Goal: Task Accomplishment & Management: Manage account settings

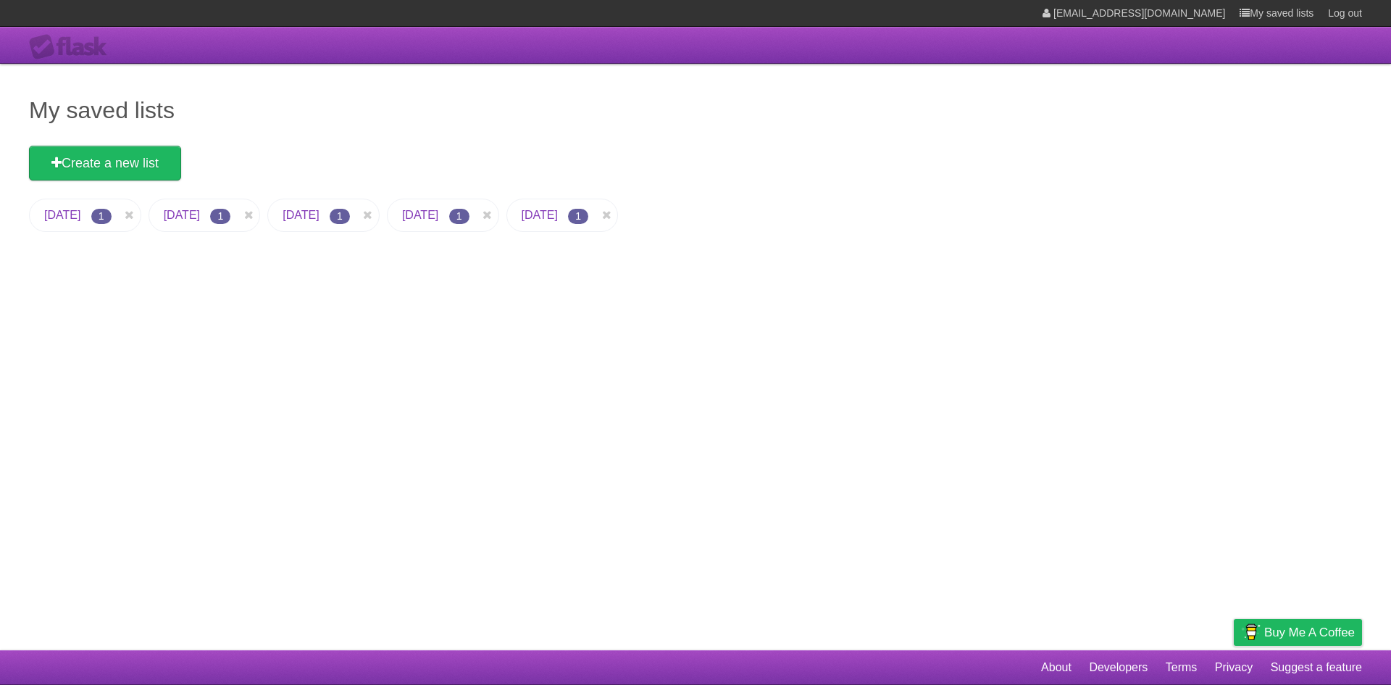
click at [80, 216] on link "[DATE]" at bounding box center [62, 215] width 36 height 12
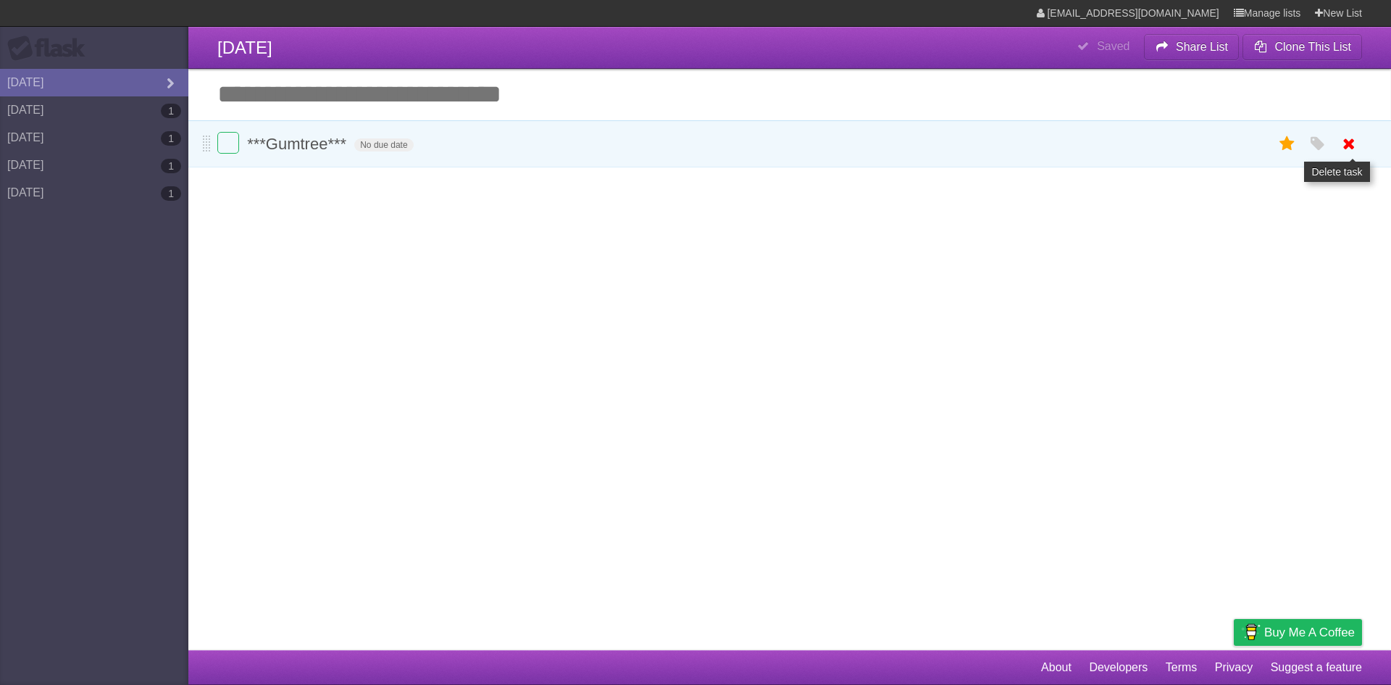
click at [1112, 144] on icon at bounding box center [1349, 144] width 20 height 24
click at [143, 106] on link "[DATE] 1" at bounding box center [94, 110] width 188 height 28
click at [1112, 151] on icon at bounding box center [1349, 144] width 20 height 24
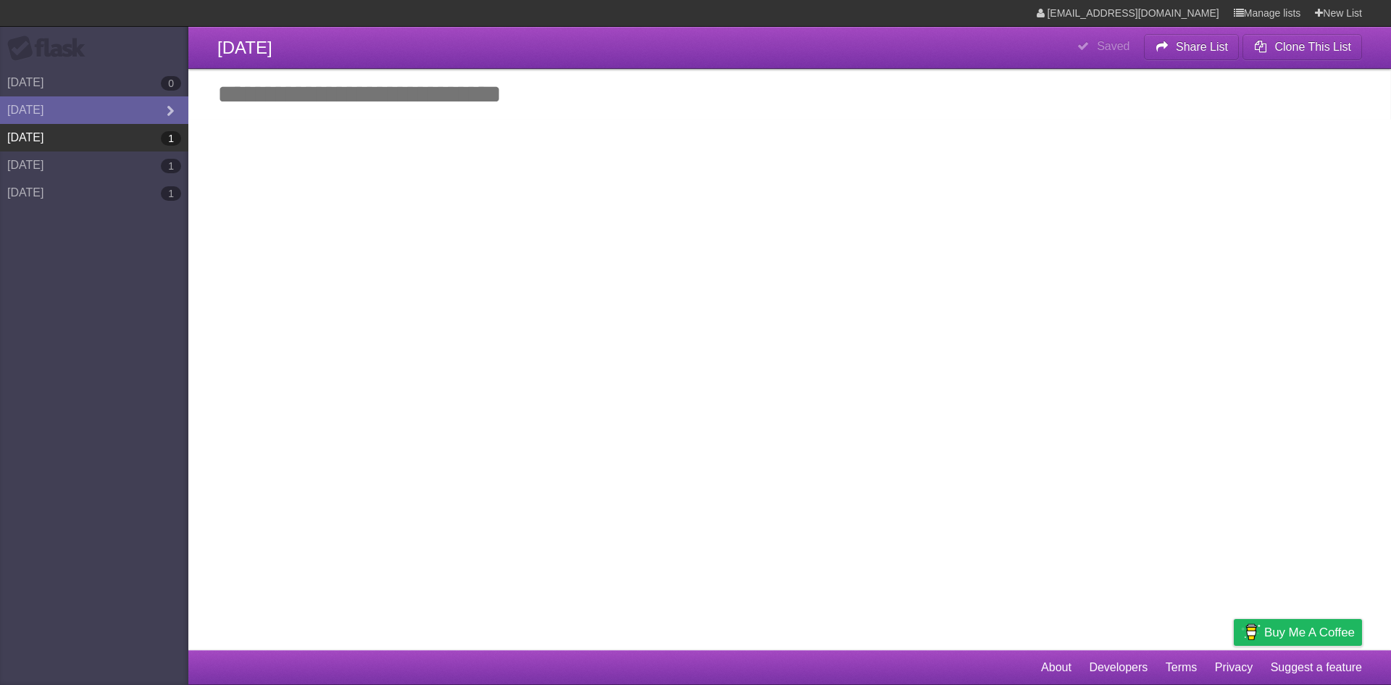
click at [141, 133] on link "[DATE] 1" at bounding box center [94, 138] width 188 height 28
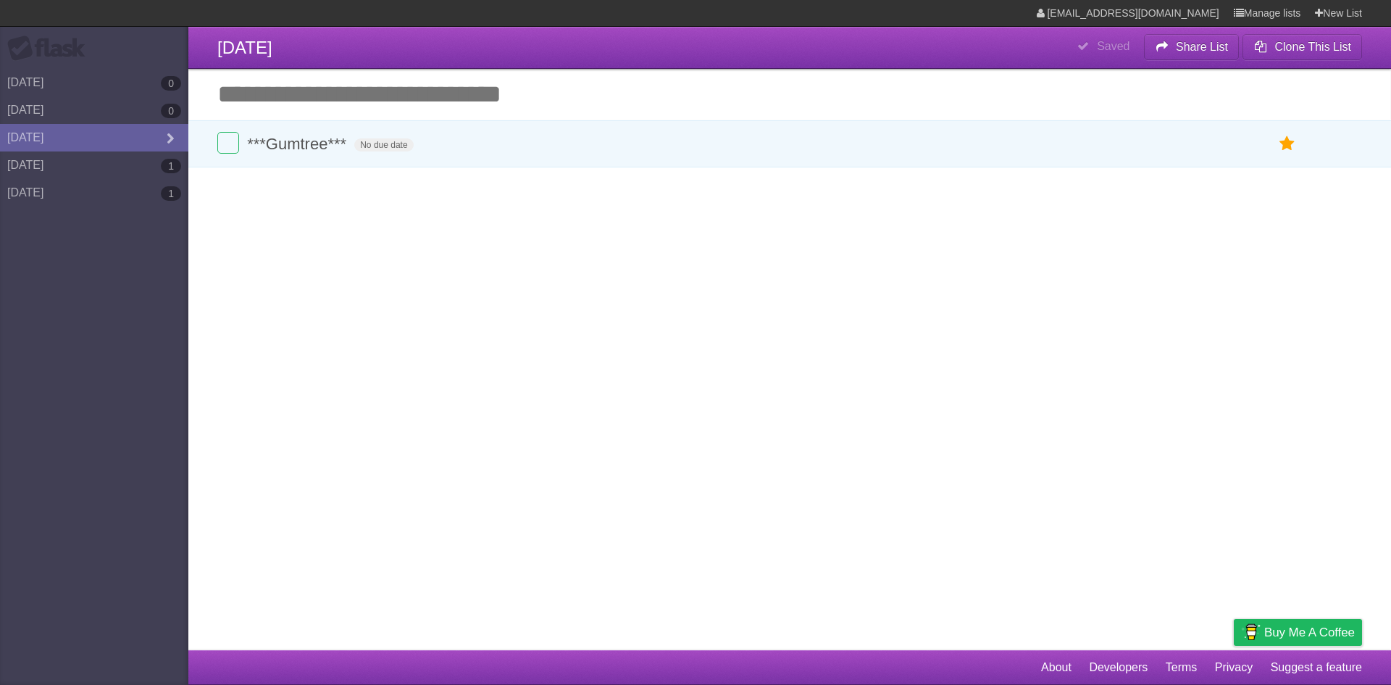
drag, startPoint x: 281, startPoint y: 346, endPoint x: 87, endPoint y: 277, distance: 206.2
click at [277, 343] on article "**********" at bounding box center [695, 325] width 1391 height 650
drag, startPoint x: 1352, startPoint y: 151, endPoint x: 774, endPoint y: 76, distance: 582.2
click at [1112, 151] on icon at bounding box center [1349, 144] width 20 height 24
click at [138, 162] on link "[DATE] 1" at bounding box center [94, 165] width 188 height 28
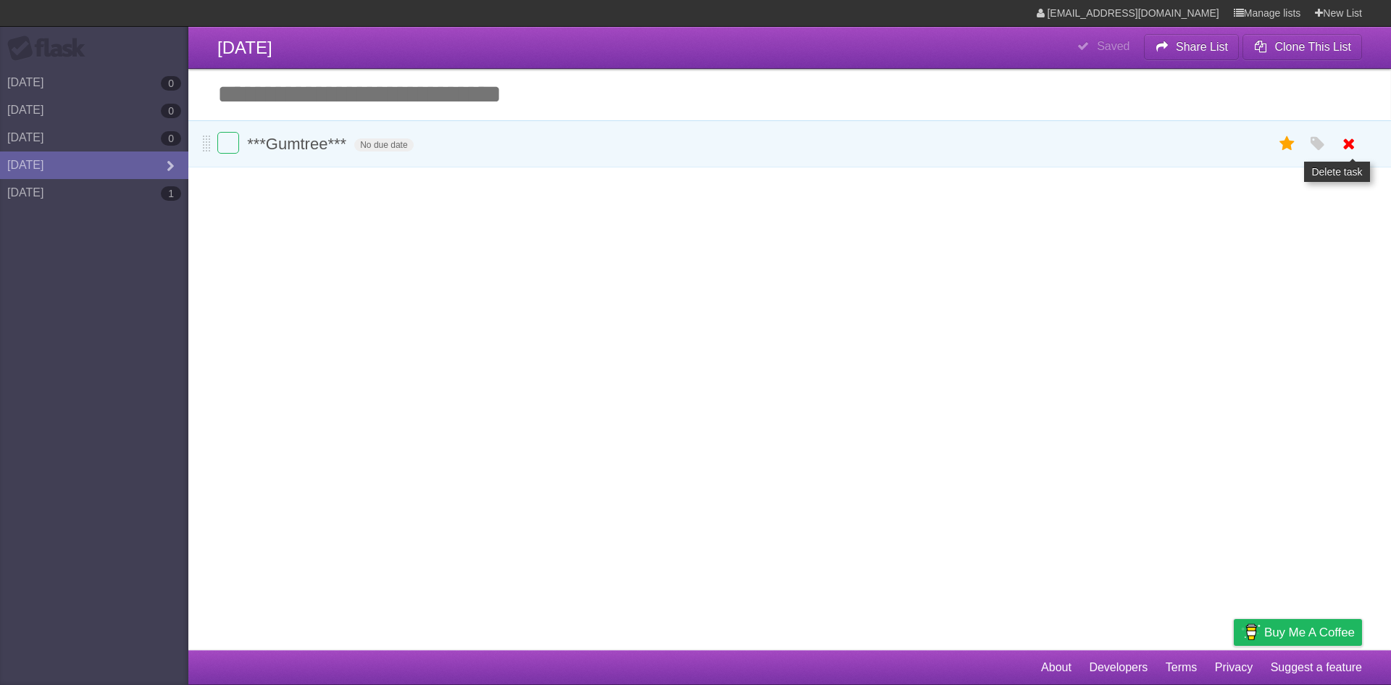
click at [1112, 148] on icon at bounding box center [1349, 144] width 20 height 24
click at [114, 187] on link "[DATE] 1" at bounding box center [94, 193] width 188 height 28
click at [1112, 142] on link at bounding box center [1349, 144] width 28 height 24
